Goal: Task Accomplishment & Management: Manage account settings

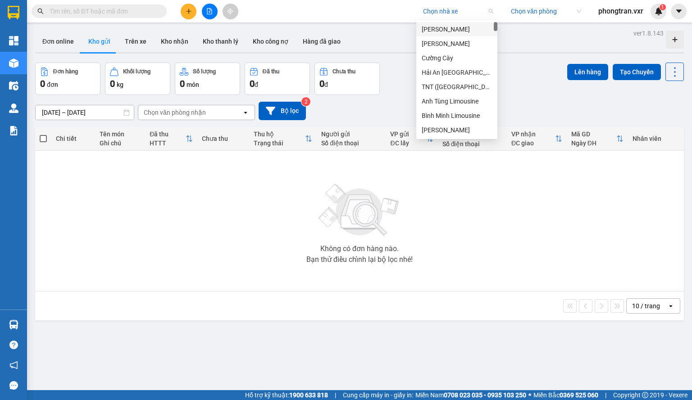
click at [429, 13] on input "search" at bounding box center [455, 12] width 64 height 14
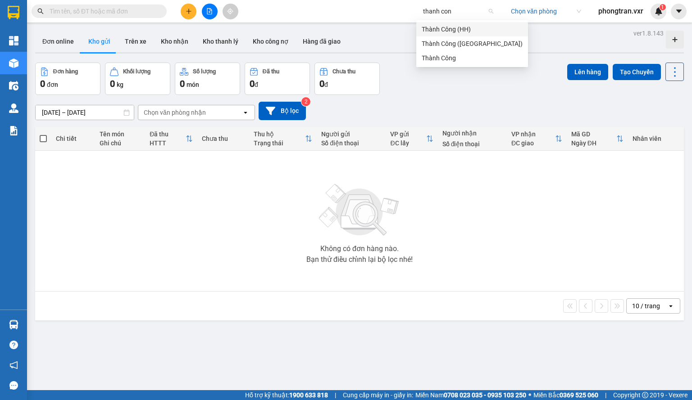
type input "thanh cong"
click at [439, 54] on div "Thành Công" at bounding box center [472, 58] width 101 height 10
click at [683, 181] on main "ver 1.8.143 Đơn online Kho gửi Trên xe Kho nhận Kho thanh lý Kho công nợ Hàng đ…" at bounding box center [346, 195] width 692 height 390
click at [680, 17] on button at bounding box center [679, 12] width 16 height 16
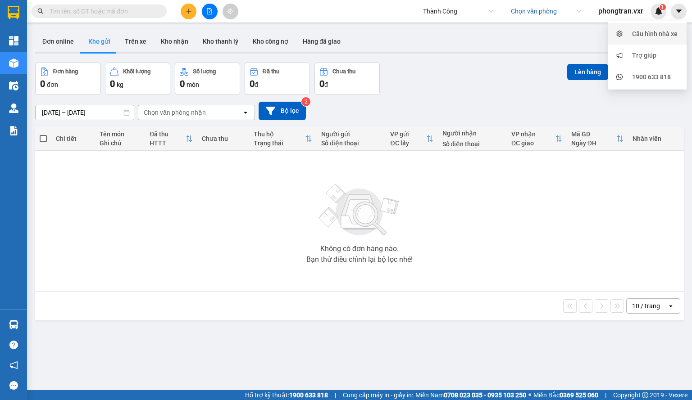
click at [674, 30] on div "Cấu hình nhà xe" at bounding box center [654, 34] width 45 height 10
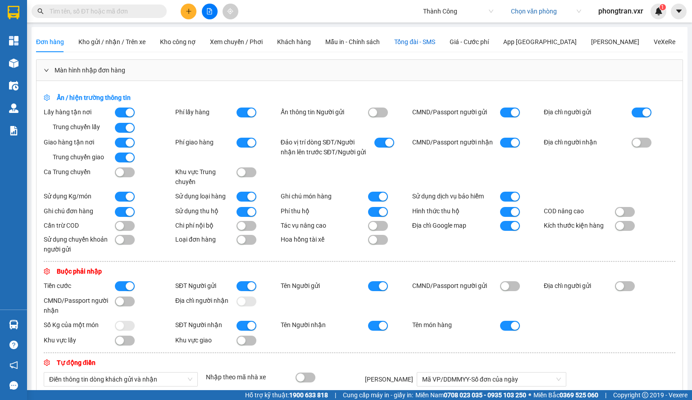
click at [430, 41] on span "Tổng đài - SMS" at bounding box center [414, 41] width 41 height 7
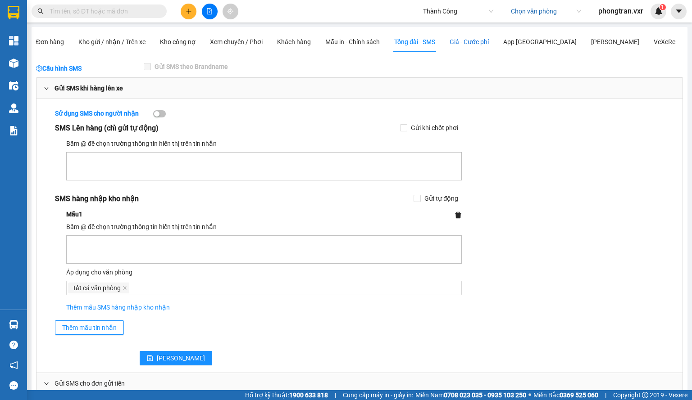
click at [474, 42] on span "Giá - Cước phí" at bounding box center [468, 41] width 39 height 7
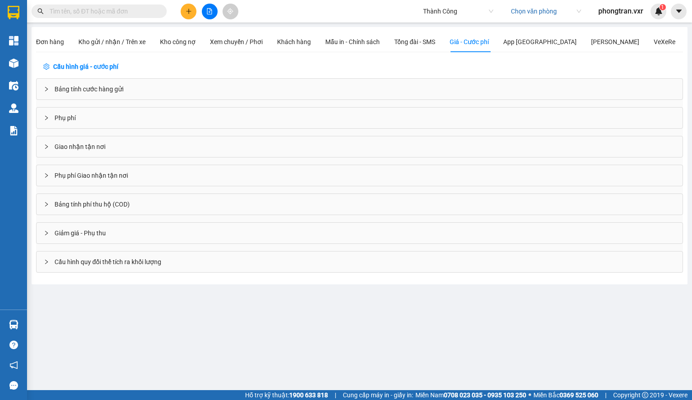
click at [151, 95] on div "Bảng tính cước hàng gửi" at bounding box center [359, 89] width 646 height 21
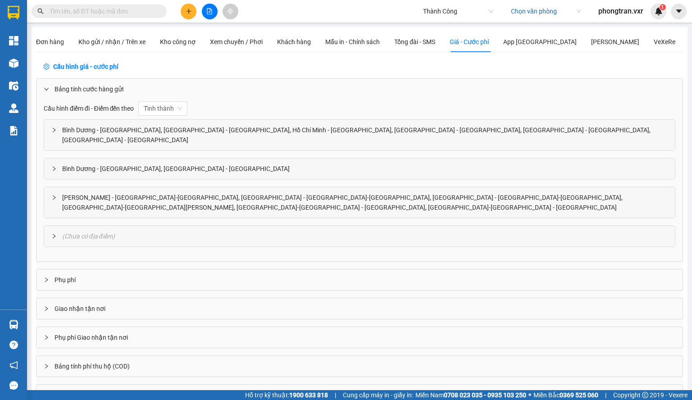
click at [165, 124] on div "Bình Dương - [GEOGRAPHIC_DATA], [GEOGRAPHIC_DATA] - [GEOGRAPHIC_DATA], Hồ Chí M…" at bounding box center [359, 135] width 630 height 31
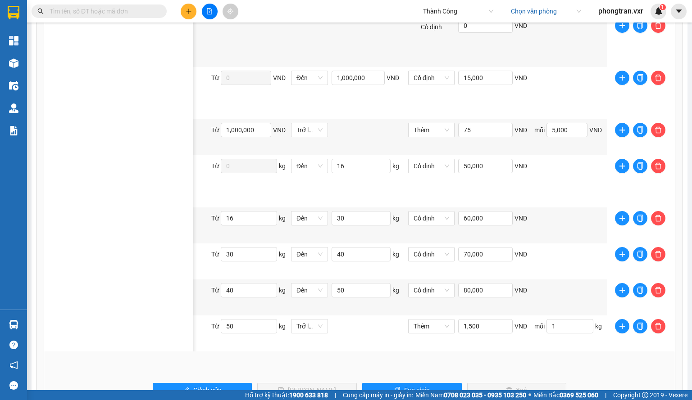
scroll to position [0, 308]
click at [484, 319] on input "1,500" at bounding box center [485, 326] width 55 height 14
drag, startPoint x: 485, startPoint y: 315, endPoint x: 453, endPoint y: 317, distance: 33.0
click at [453, 319] on div "Thêm 1,500 VND mỗi 1 kg" at bounding box center [505, 333] width 199 height 29
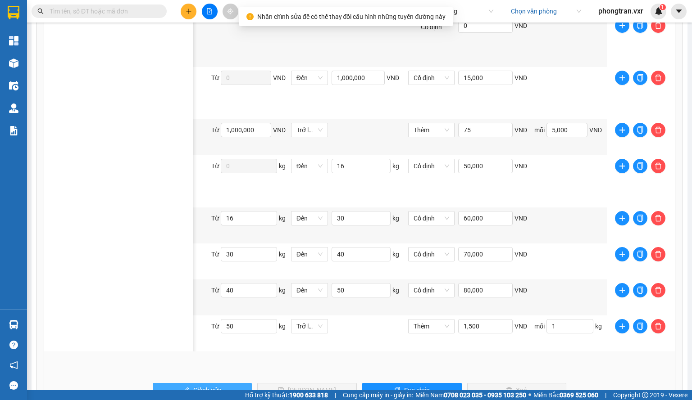
click at [231, 384] on button "Chỉnh sửa" at bounding box center [203, 390] width 100 height 14
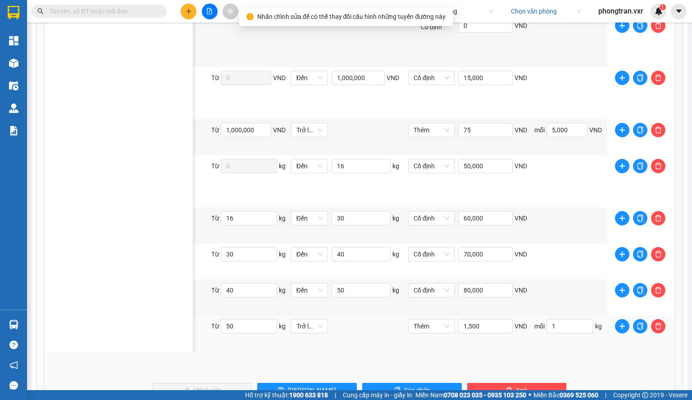
click at [483, 326] on div "1,500 VND" at bounding box center [493, 328] width 71 height 18
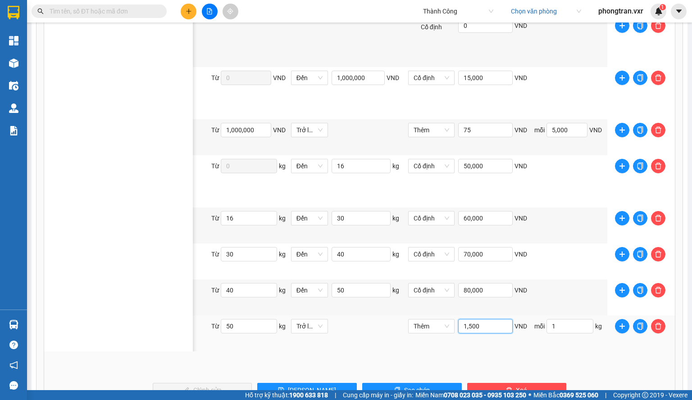
drag, startPoint x: 481, startPoint y: 322, endPoint x: 453, endPoint y: 322, distance: 28.8
click at [453, 322] on div "Thêm 1,500 VND mỗi 1 kg" at bounding box center [505, 333] width 199 height 29
type input "5,000"
click at [537, 319] on span "mỗi 1 kg" at bounding box center [567, 326] width 71 height 14
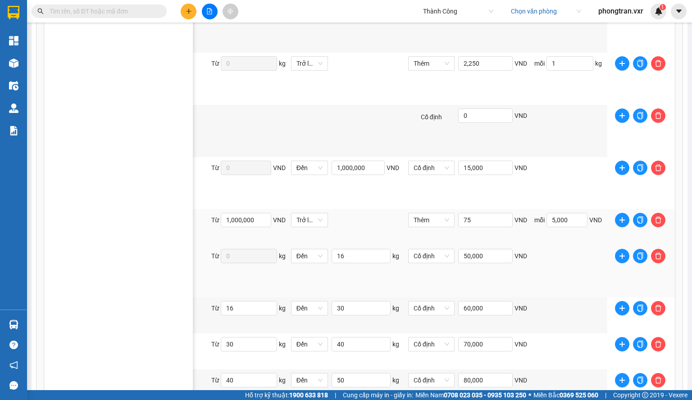
scroll to position [2252, 0]
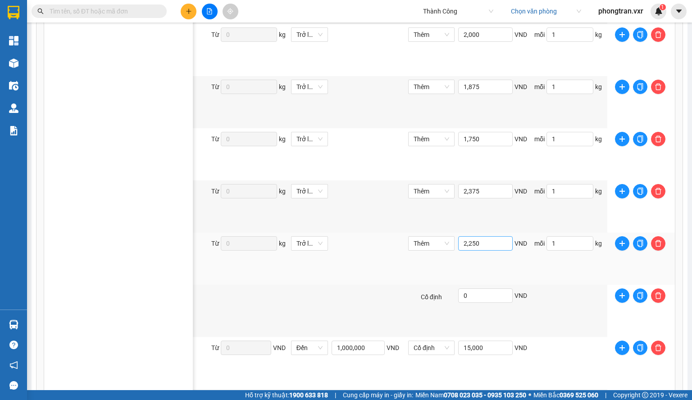
type input "3"
drag, startPoint x: 488, startPoint y: 237, endPoint x: 531, endPoint y: 243, distance: 42.8
click at [531, 243] on div "Thêm 2,250 VND mỗi 1 kg" at bounding box center [505, 250] width 199 height 29
click at [671, 14] on span at bounding box center [679, 12] width 16 height 16
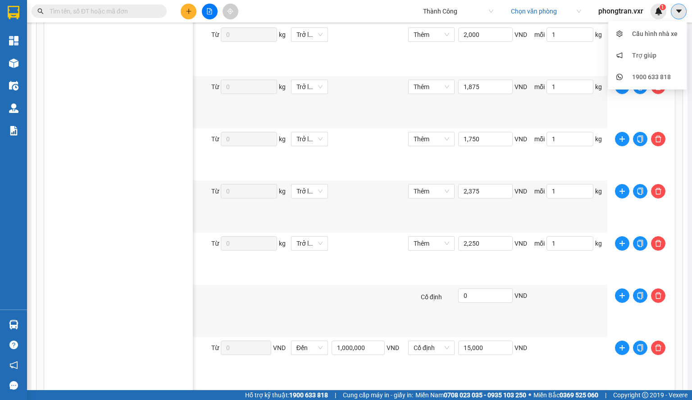
click at [675, 11] on icon "caret-down" at bounding box center [679, 11] width 8 height 8
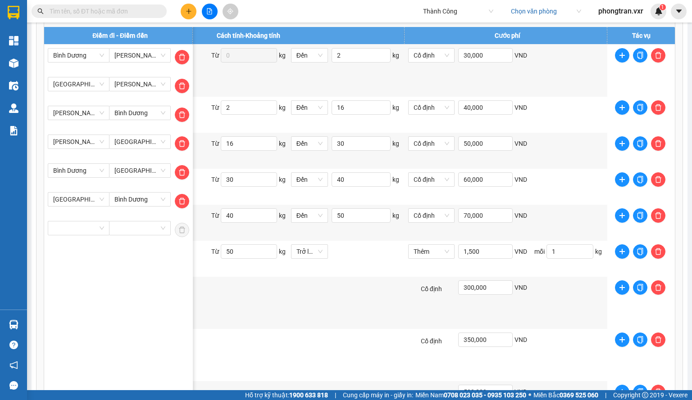
scroll to position [0, 0]
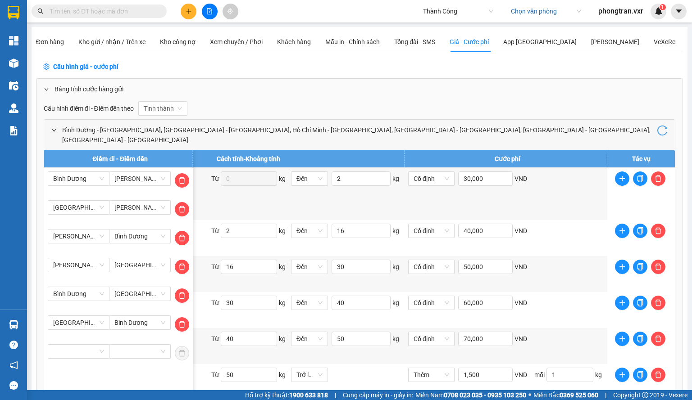
click at [23, 67] on div "Kho hàng mới" at bounding box center [13, 63] width 27 height 23
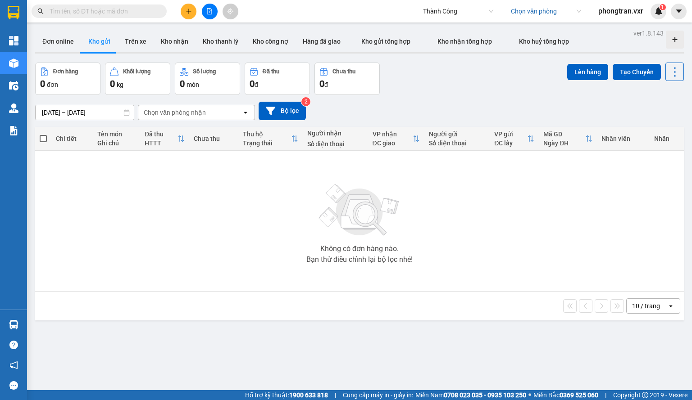
click at [642, 354] on div "ver 1.8.143 Đơn online Kho gửi Trên xe Kho nhận Kho thanh lý Kho công nợ Hàng đ…" at bounding box center [360, 227] width 656 height 400
click at [451, 19] on div "Thành Công Chọn văn phòng phongtran.vxr 1" at bounding box center [554, 12] width 274 height 16
click at [444, 13] on span "Thành Công" at bounding box center [458, 12] width 70 height 14
type input "hai cuong"
click at [679, 22] on div "Kết quả tìm kiếm ( 0 ) Bộ lọc No Data Hải Cường Chọn văn phòng phongtran.vxr 1" at bounding box center [346, 11] width 692 height 23
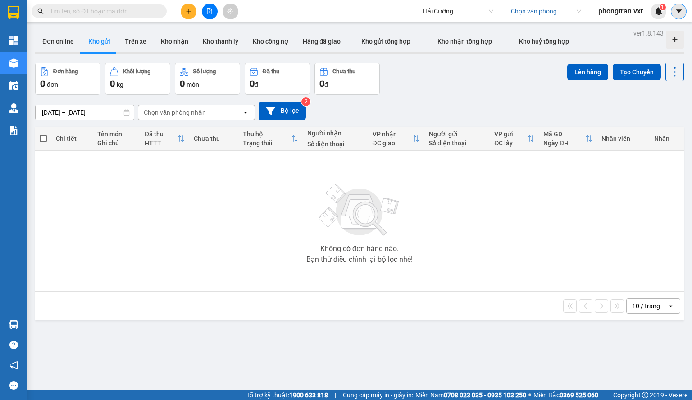
click at [679, 18] on button at bounding box center [679, 12] width 16 height 16
click at [636, 35] on div "Cấu hình nhà xe" at bounding box center [654, 34] width 45 height 10
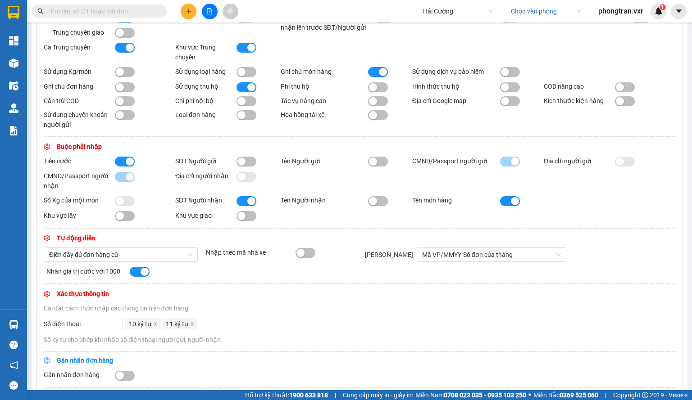
scroll to position [180, 0]
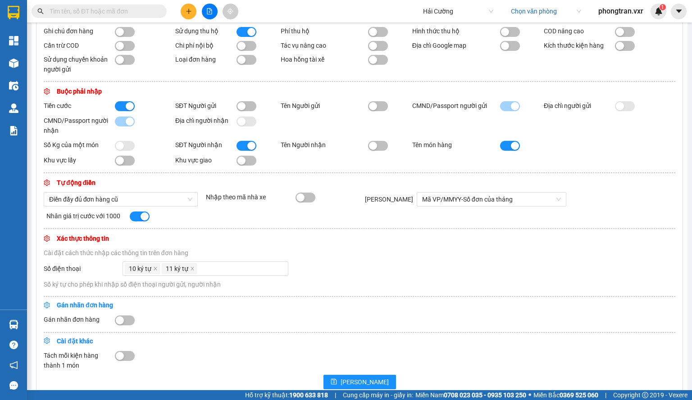
click at [240, 149] on button "button" at bounding box center [246, 146] width 20 height 10
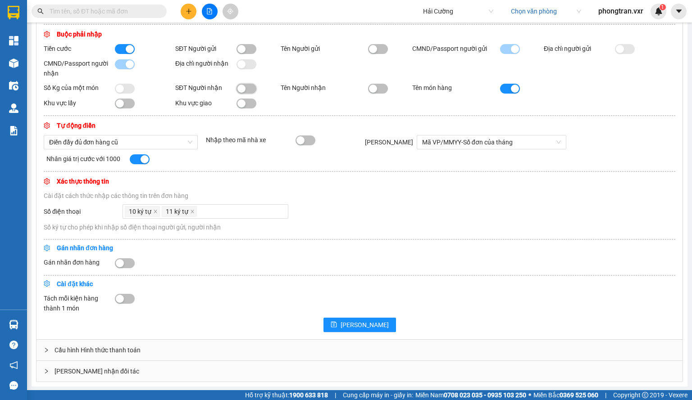
scroll to position [240, 0]
click at [353, 320] on button "[PERSON_NAME]" at bounding box center [359, 324] width 73 height 14
